Goal: Task Accomplishment & Management: Complete application form

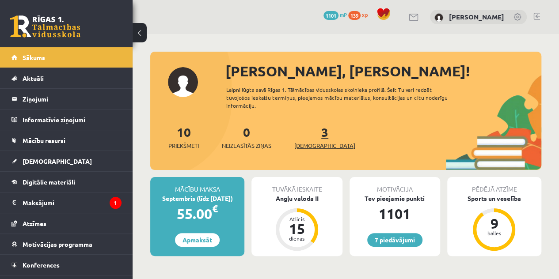
click at [310, 133] on link "3 Ieskaites" at bounding box center [324, 137] width 61 height 26
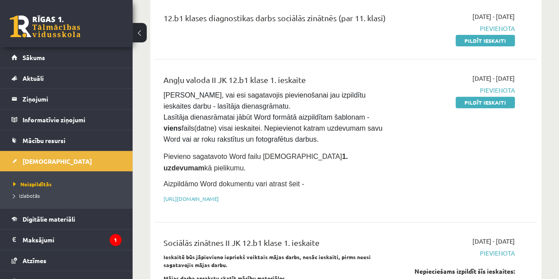
scroll to position [65, 0]
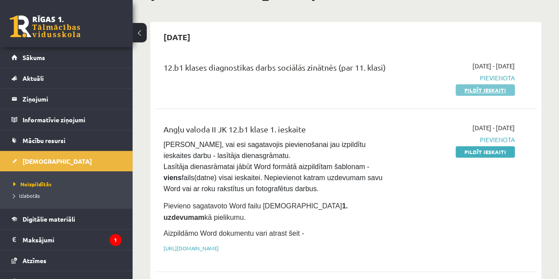
click at [492, 85] on link "Pildīt ieskaiti" at bounding box center [485, 89] width 59 height 11
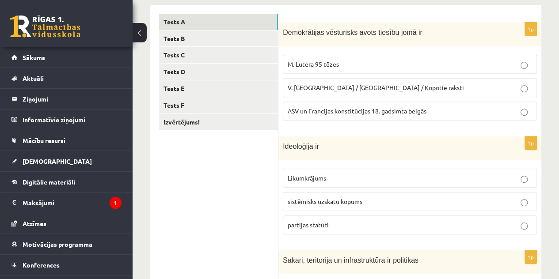
scroll to position [140, 0]
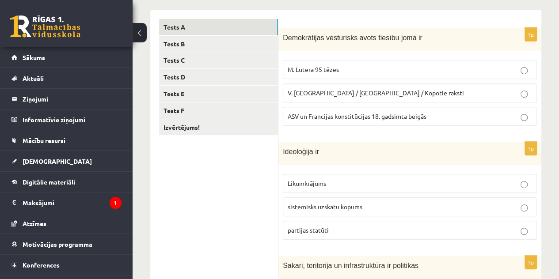
click at [467, 204] on p "sistēmisks uzskatu kopums" at bounding box center [410, 206] width 244 height 9
click at [442, 112] on p "ASV un Francijas konstitūcijas 18. gadsimta beigās" at bounding box center [410, 116] width 244 height 9
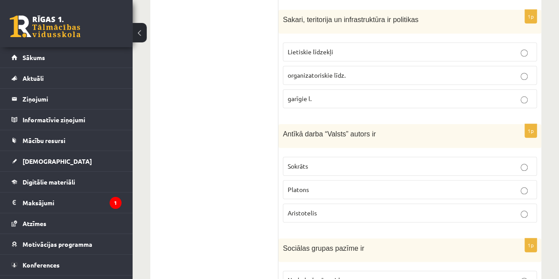
scroll to position [388, 0]
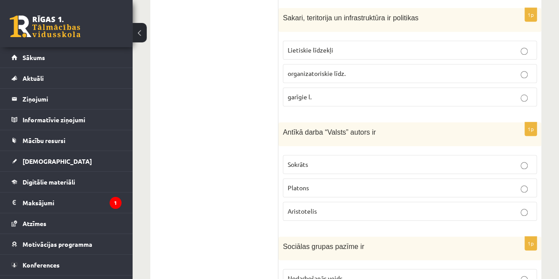
click at [417, 49] on p "Lietiskie līdzekļi" at bounding box center [410, 50] width 244 height 9
click at [311, 183] on p "Platons" at bounding box center [410, 187] width 244 height 9
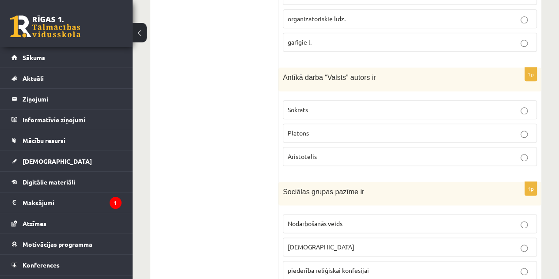
scroll to position [472, 0]
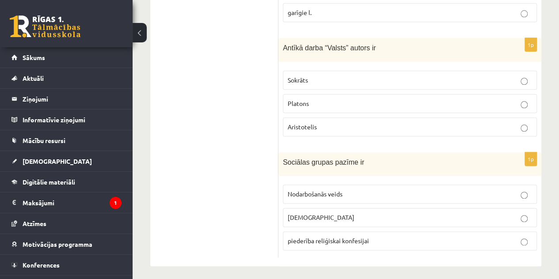
click at [395, 180] on fieldset "Nodarbošanās veids individuālisms piederība reliģiskai konfesijai" at bounding box center [410, 216] width 254 height 73
click at [398, 191] on p "Nodarbošanās veids" at bounding box center [410, 194] width 244 height 9
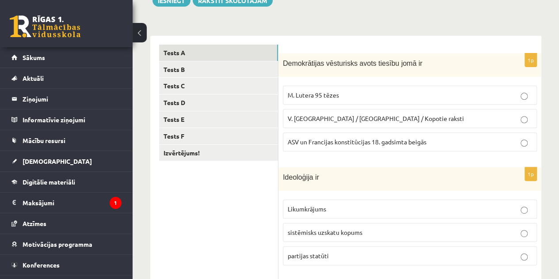
scroll to position [113, 0]
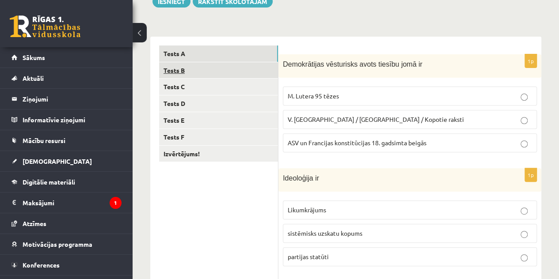
click at [218, 74] on link "Tests B" at bounding box center [218, 70] width 119 height 16
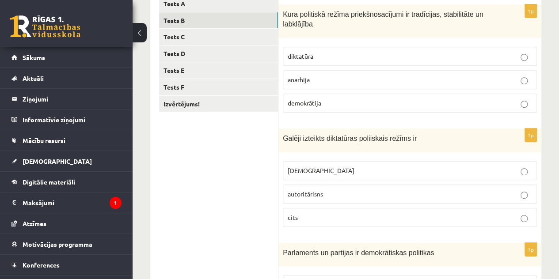
scroll to position [165, 0]
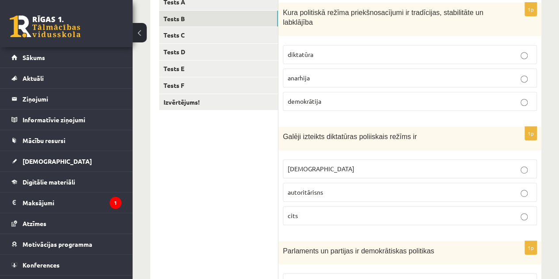
click at [469, 99] on p "demokrātija" at bounding box center [410, 101] width 244 height 9
click at [455, 168] on p "totalitārisms" at bounding box center [410, 168] width 244 height 9
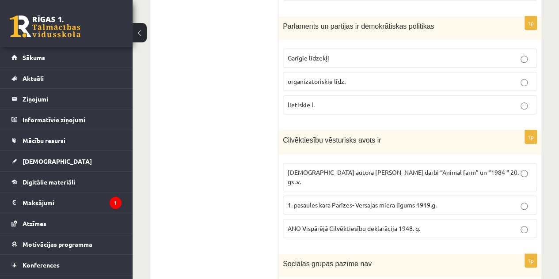
scroll to position [388, 0]
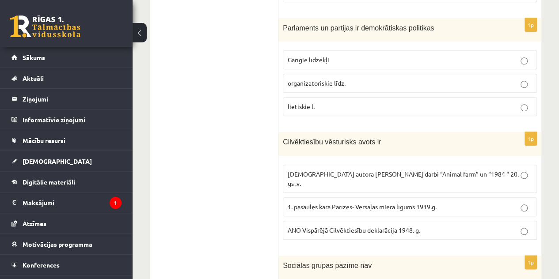
click at [457, 80] on p "organizatoriskie līdz." at bounding box center [410, 83] width 244 height 9
click at [394, 226] on span "ANO Vispārējā Cilvēktiesību deklarācija 1948. g." at bounding box center [354, 230] width 133 height 8
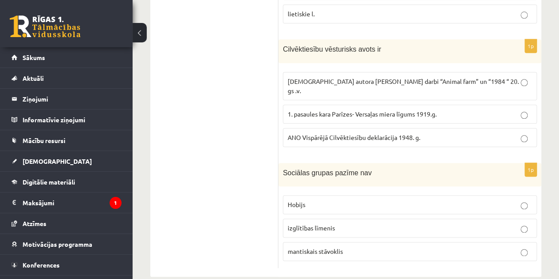
scroll to position [482, 0]
click at [525, 246] on p "mantiskais stāvoklis" at bounding box center [410, 250] width 244 height 9
click at [373, 196] on label "Hobijs" at bounding box center [410, 204] width 254 height 19
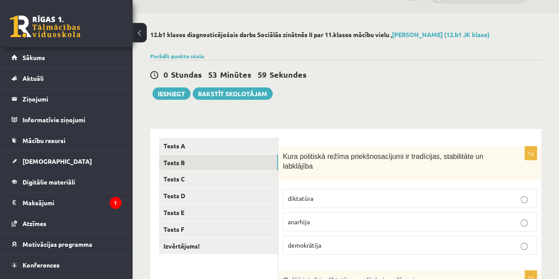
scroll to position [0, 0]
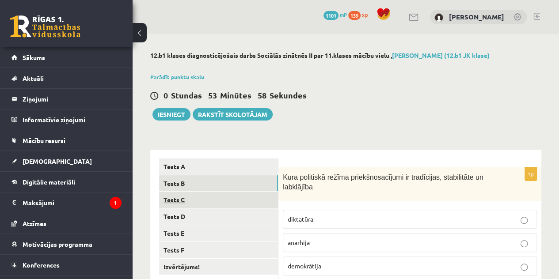
click at [211, 193] on link "Tests C" at bounding box center [218, 200] width 119 height 16
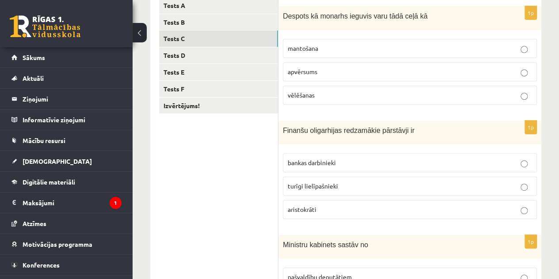
scroll to position [160, 0]
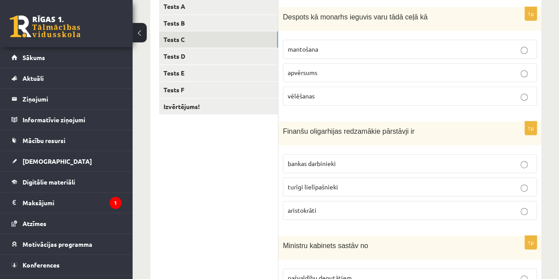
click at [526, 66] on label "apvērsums" at bounding box center [410, 72] width 254 height 19
click at [404, 185] on p "turīgi lielīpašnieki" at bounding box center [410, 187] width 244 height 9
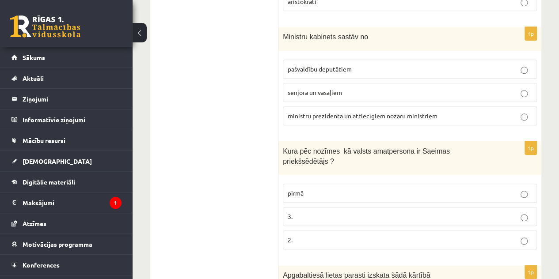
scroll to position [368, 0]
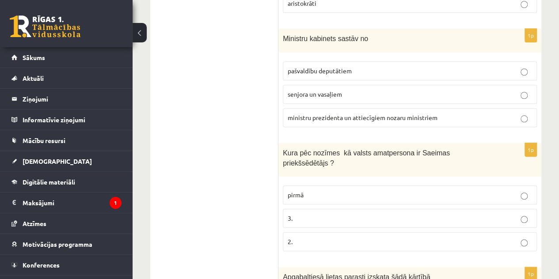
click at [428, 114] on span "ministru prezidenta un attiecīgiem nozaru ministriem" at bounding box center [363, 118] width 150 height 8
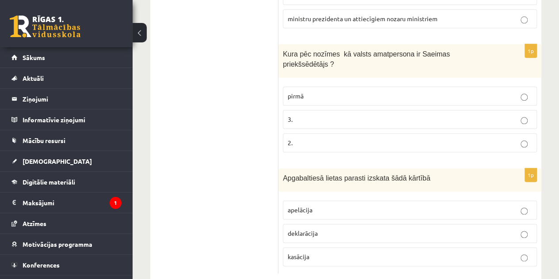
scroll to position [473, 0]
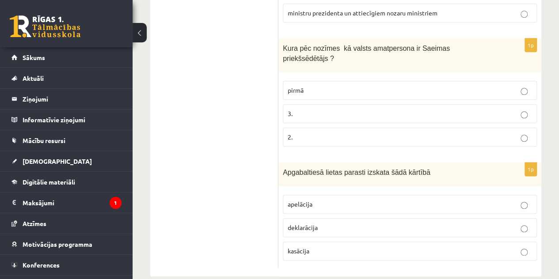
click at [528, 133] on p "2." at bounding box center [410, 137] width 244 height 9
click at [497, 195] on label "apelācija" at bounding box center [410, 204] width 254 height 19
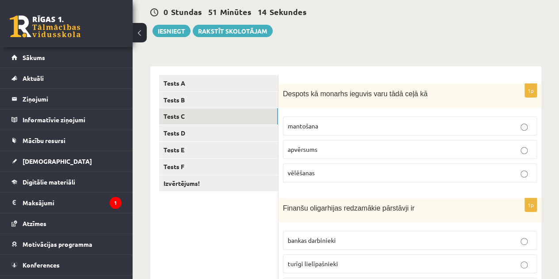
scroll to position [84, 0]
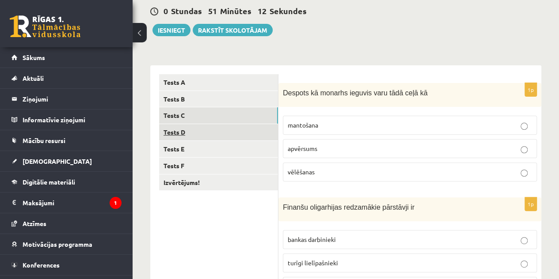
click at [249, 137] on link "Tests D" at bounding box center [218, 132] width 119 height 16
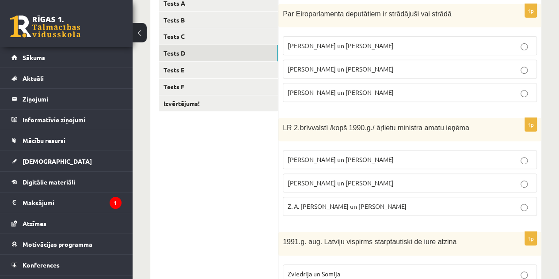
scroll to position [163, 0]
click at [472, 71] on p "I. Vaidere un N. Ušakovs" at bounding box center [410, 69] width 244 height 9
click at [389, 183] on p "A. Pabriks un J Jurkāns" at bounding box center [410, 183] width 244 height 9
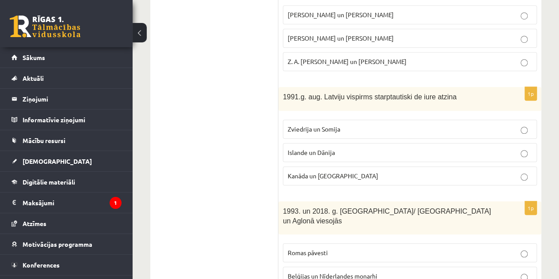
scroll to position [311, 0]
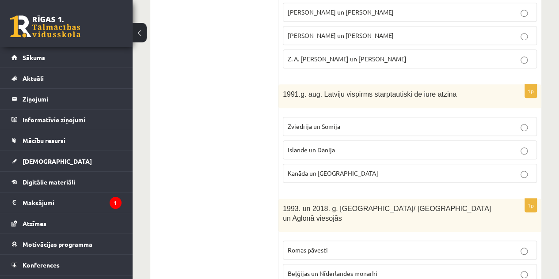
click at [507, 145] on p "Islande un Dānija" at bounding box center [410, 149] width 244 height 9
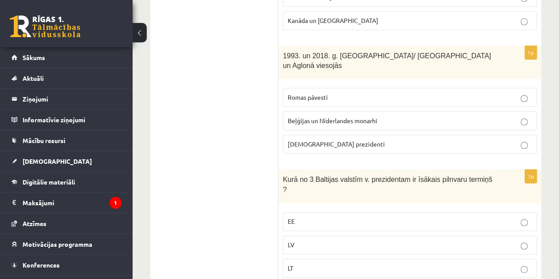
scroll to position [471, 0]
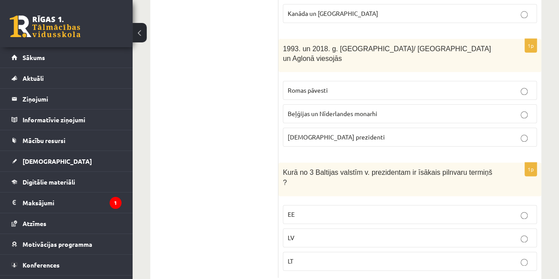
click at [468, 83] on label "Romas pāvesti" at bounding box center [410, 90] width 254 height 19
click at [386, 229] on label "LV" at bounding box center [410, 238] width 254 height 19
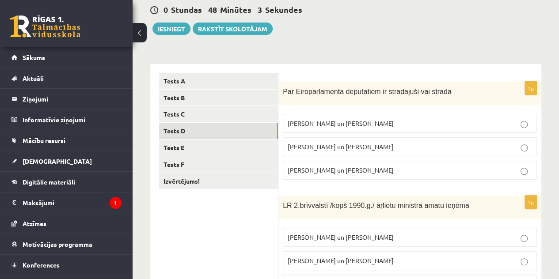
scroll to position [84, 0]
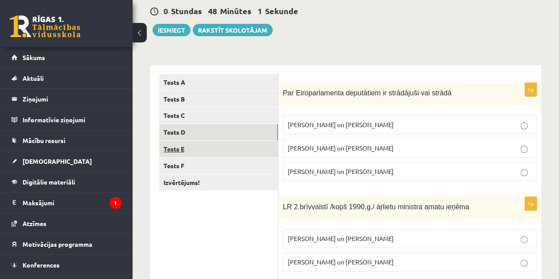
click at [264, 150] on link "Tests E" at bounding box center [218, 149] width 119 height 16
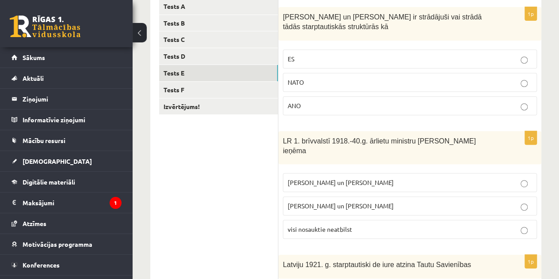
scroll to position [156, 0]
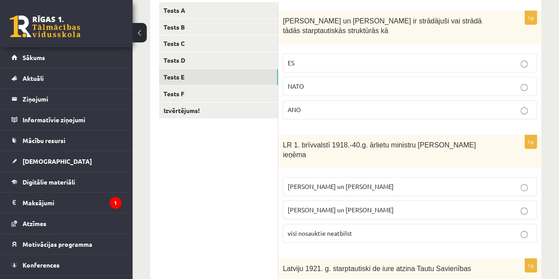
click at [432, 57] on label "ES" at bounding box center [410, 62] width 254 height 19
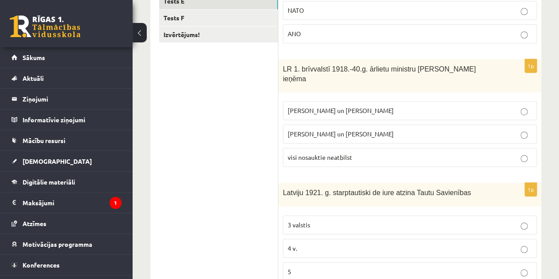
scroll to position [228, 0]
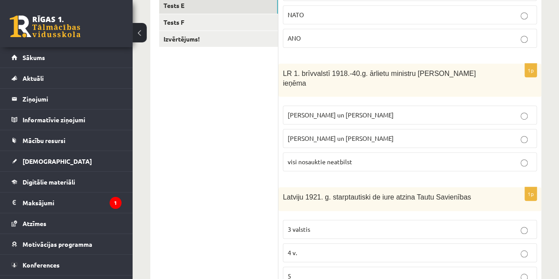
click at [453, 157] on p "visi nosauktie neatbilst" at bounding box center [410, 161] width 244 height 9
click at [440, 111] on label "Z. Meierovics un V. Munters" at bounding box center [410, 115] width 254 height 19
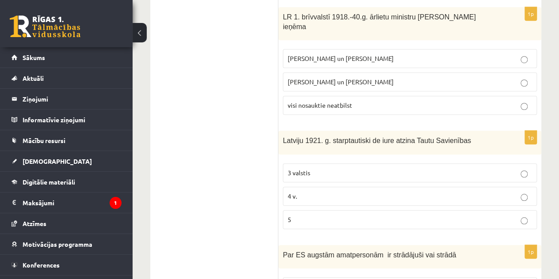
scroll to position [283, 0]
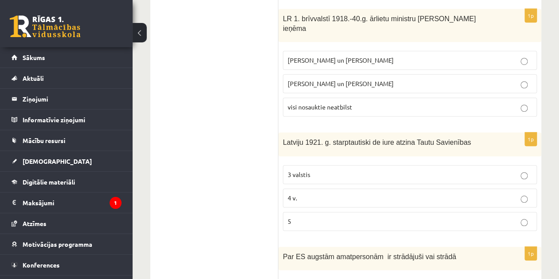
click at [492, 165] on label "3 valstis" at bounding box center [410, 174] width 254 height 19
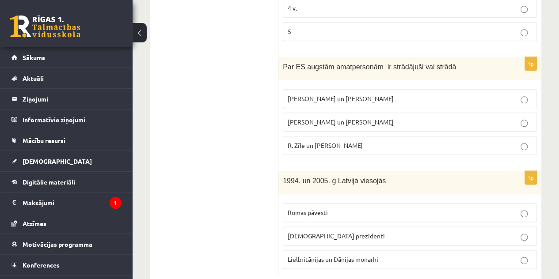
scroll to position [481, 0]
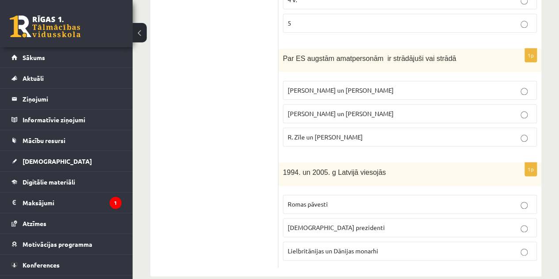
drag, startPoint x: 423, startPoint y: 124, endPoint x: 422, endPoint y: 140, distance: 15.9
click at [423, 133] on p "R. Zīle un V.Dombrovskis" at bounding box center [410, 137] width 244 height 9
click at [406, 223] on p "ASV prezidenti" at bounding box center [410, 227] width 244 height 9
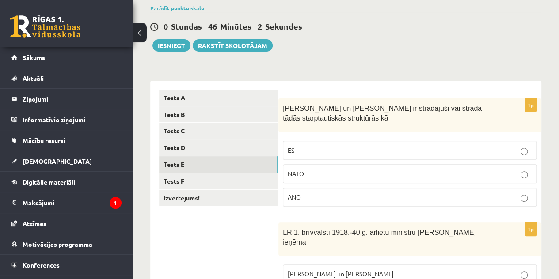
scroll to position [50, 0]
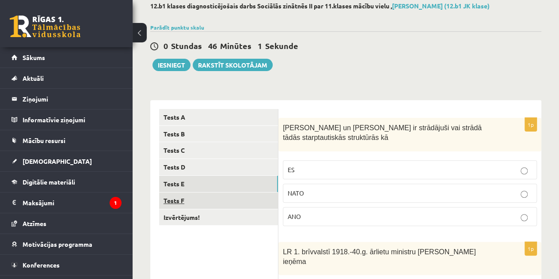
click at [244, 198] on link "Tests F" at bounding box center [218, 201] width 119 height 16
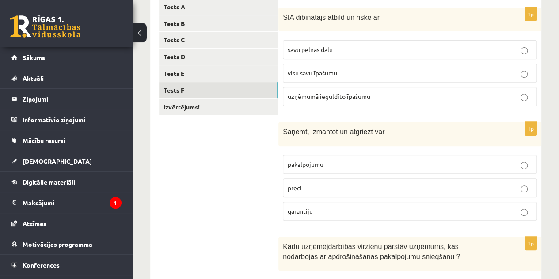
scroll to position [159, 0]
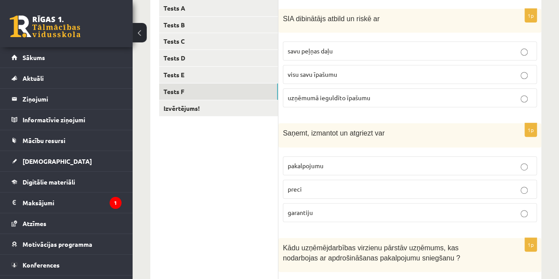
click at [363, 75] on p "visu savu īpašumu" at bounding box center [410, 74] width 244 height 9
click at [364, 95] on span "uzņēmumā ieguldīto īpašumu" at bounding box center [329, 98] width 83 height 8
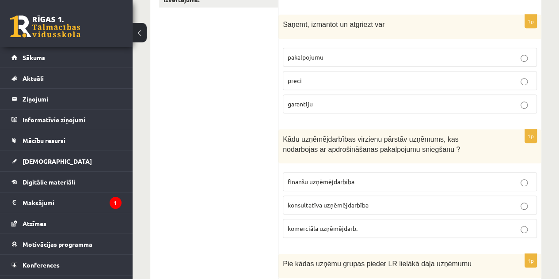
scroll to position [266, 0]
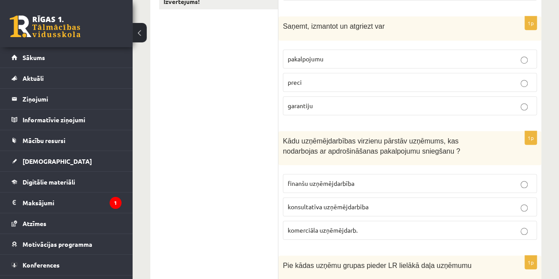
click at [423, 74] on label "preci" at bounding box center [410, 82] width 254 height 19
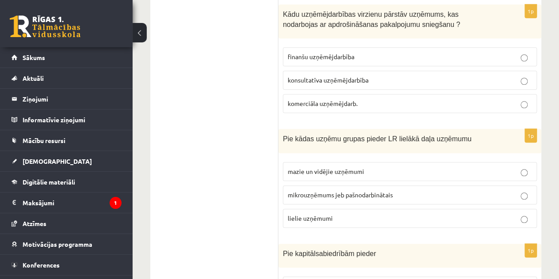
scroll to position [393, 0]
click at [487, 57] on p "finanšu uzņēmējdarbība" at bounding box center [410, 56] width 244 height 9
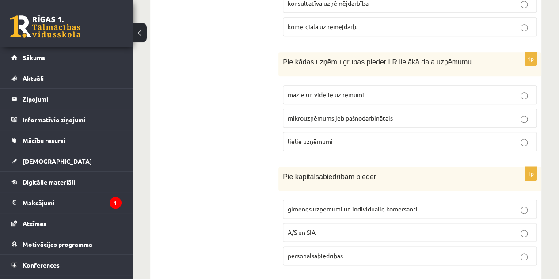
scroll to position [484, 0]
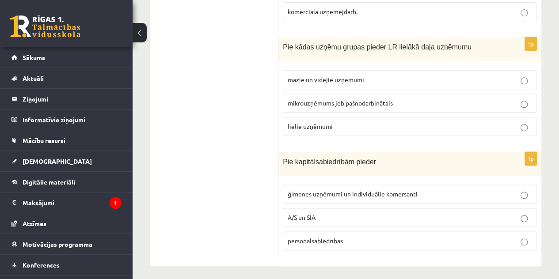
click at [484, 70] on label "mazie un vidējie uzņēmumi" at bounding box center [410, 79] width 254 height 19
click at [435, 213] on p "A/S un SIA" at bounding box center [410, 217] width 244 height 9
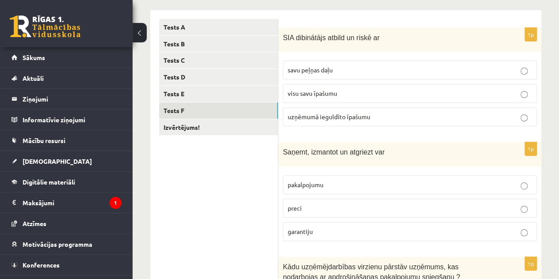
scroll to position [134, 0]
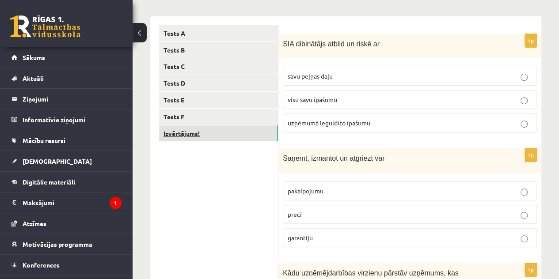
click at [229, 137] on link "Izvērtējums!" at bounding box center [218, 134] width 119 height 16
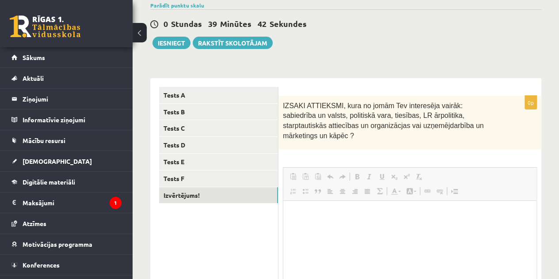
scroll to position [0, 0]
click at [328, 173] on span at bounding box center [330, 176] width 7 height 7
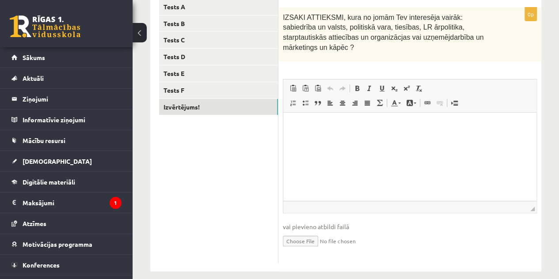
drag, startPoint x: 565, startPoint y: 96, endPoint x: 222, endPoint y: 63, distance: 345.1
click at [328, 125] on p "Editor, wiswyg-editor-user-answer-47024878555120" at bounding box center [410, 126] width 236 height 9
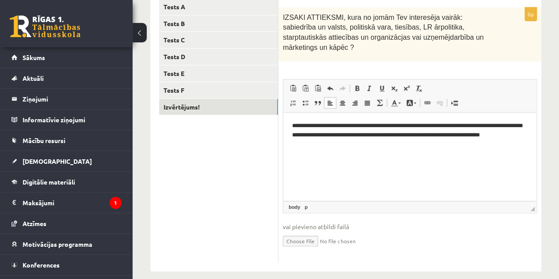
click at [433, 125] on p "**********" at bounding box center [410, 131] width 236 height 19
click at [491, 125] on p "**********" at bounding box center [410, 131] width 236 height 19
click at [489, 125] on p "**********" at bounding box center [410, 131] width 236 height 19
click at [427, 129] on p "**********" at bounding box center [410, 131] width 236 height 19
click at [353, 125] on p "**********" at bounding box center [410, 131] width 236 height 19
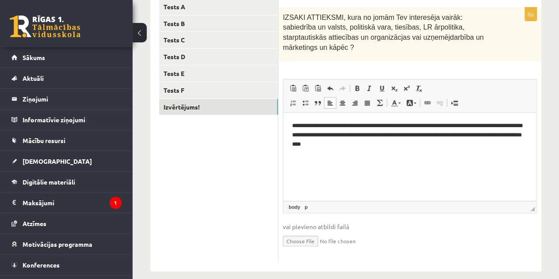
click at [374, 153] on html "**********" at bounding box center [409, 135] width 253 height 45
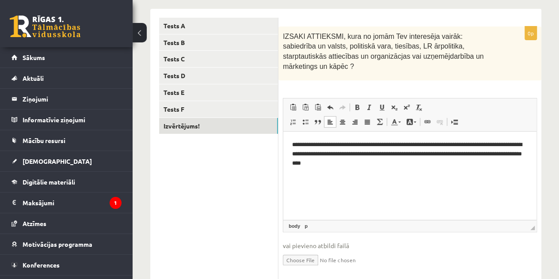
scroll to position [140, 0]
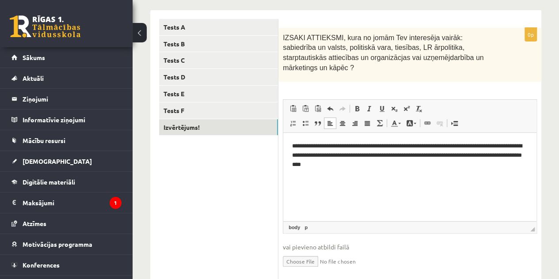
click at [321, 156] on p "**********" at bounding box center [410, 155] width 236 height 27
click at [526, 153] on p "**********" at bounding box center [410, 155] width 236 height 27
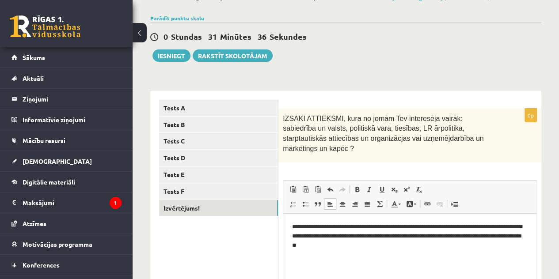
scroll to position [58, 0]
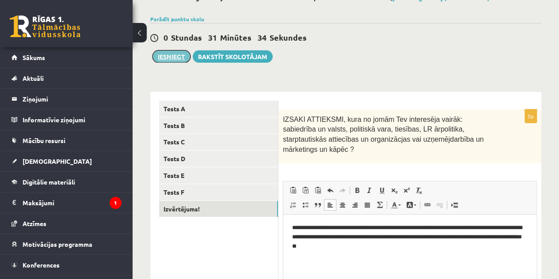
click at [174, 53] on button "Iesniegt" at bounding box center [172, 56] width 38 height 12
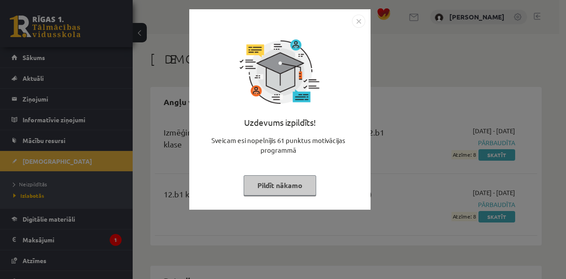
click at [272, 174] on div "Uzdevums izpildīts! Sveicam esi nopelnījis 61 punktus motivācijas programmā Pil…" at bounding box center [280, 116] width 171 height 177
click at [273, 183] on button "Pildīt nākamo" at bounding box center [280, 185] width 72 height 20
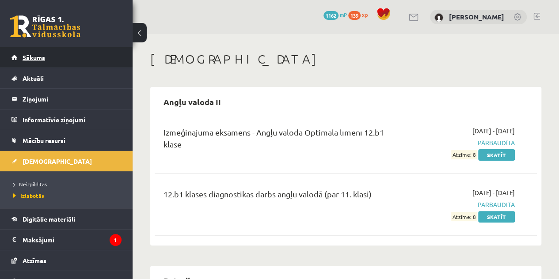
click at [61, 61] on link "Sākums" at bounding box center [66, 57] width 110 height 20
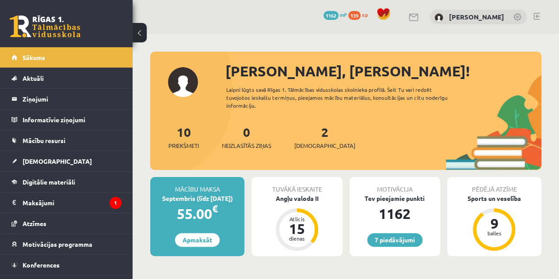
click at [302, 137] on div "2 Ieskaites" at bounding box center [324, 136] width 61 height 27
click at [311, 129] on link "2 Ieskaites" at bounding box center [324, 137] width 61 height 26
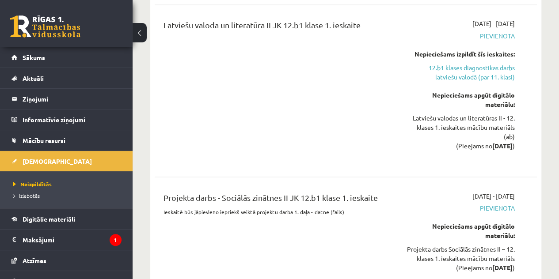
scroll to position [812, 0]
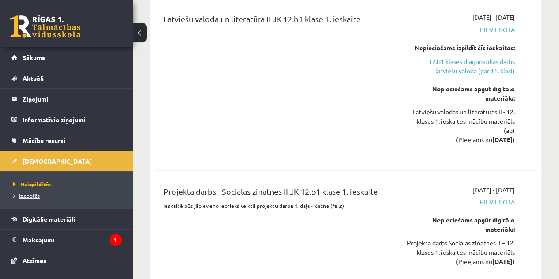
click at [34, 198] on link "Izlabotās" at bounding box center [68, 196] width 111 height 8
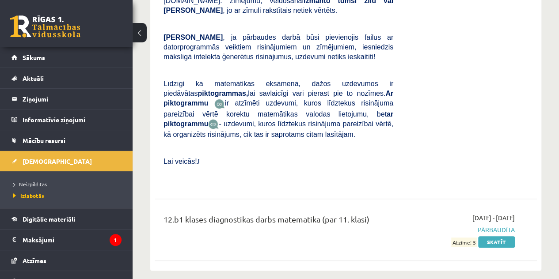
scroll to position [3407, 0]
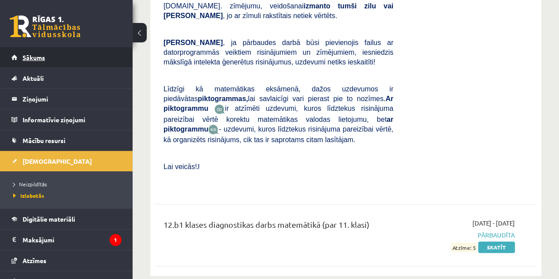
click at [94, 52] on link "Sākums" at bounding box center [66, 57] width 110 height 20
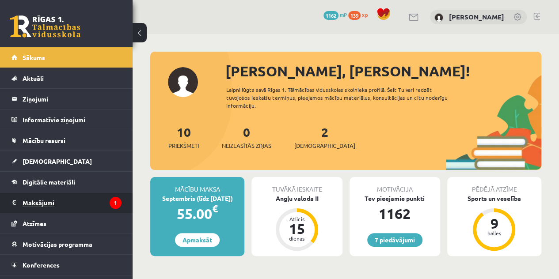
click at [80, 203] on legend "Maksājumi 1" at bounding box center [72, 203] width 99 height 20
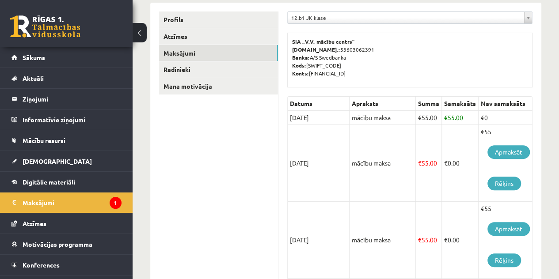
scroll to position [104, 0]
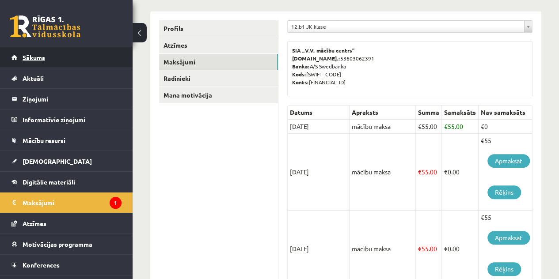
click at [47, 61] on link "Sākums" at bounding box center [66, 57] width 110 height 20
